Goal: Complete application form

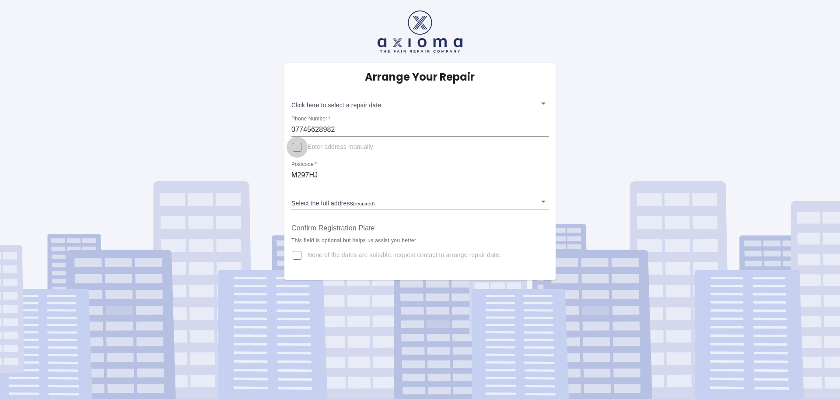
click at [299, 146] on input "Enter address manually" at bounding box center [297, 147] width 21 height 21
checkbox input "true"
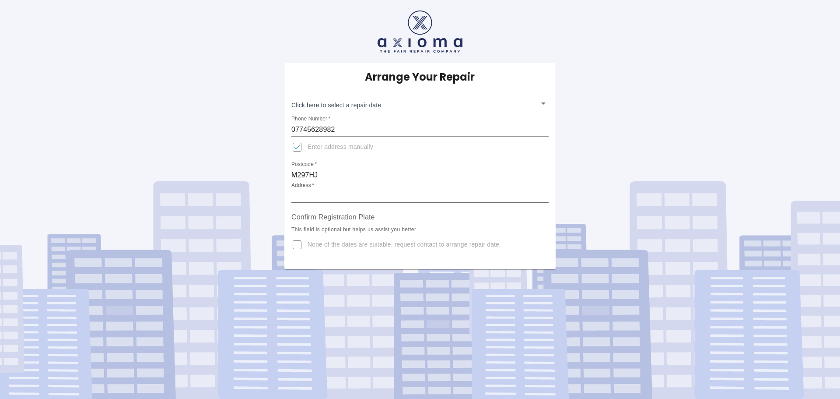
click at [326, 190] on input "Address   *" at bounding box center [420, 196] width 257 height 14
type input "[STREET_ADDRESS]"
type input "m297hj"
click at [329, 210] on div "Confirm Registration Plate" at bounding box center [420, 213] width 257 height 21
click at [300, 213] on input "Confirm Registration Plate" at bounding box center [420, 217] width 257 height 14
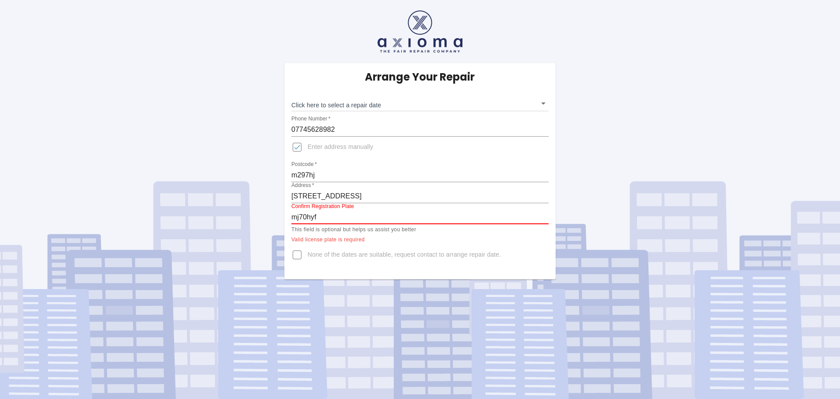
type input "mj70hyf"
click at [299, 256] on input "None of the dates are suitable, request contact to arrange repair date." at bounding box center [297, 254] width 21 height 21
checkbox input "true"
